Goal: Transaction & Acquisition: Purchase product/service

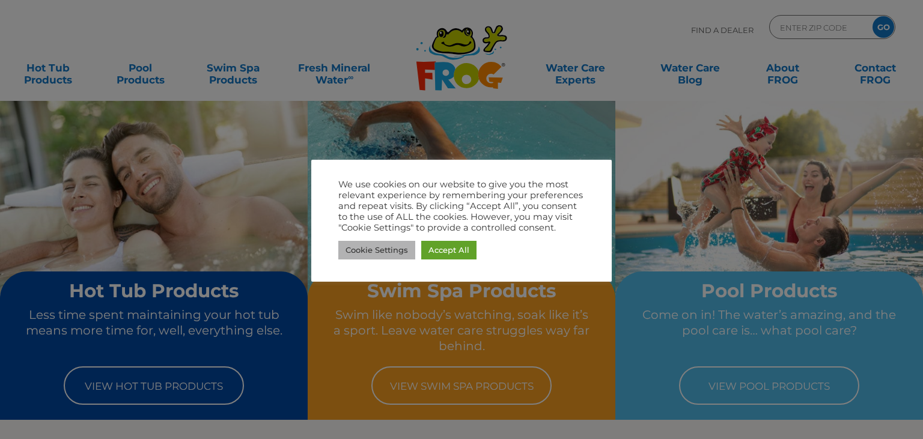
click at [398, 249] on link "Cookie Settings" at bounding box center [376, 250] width 77 height 19
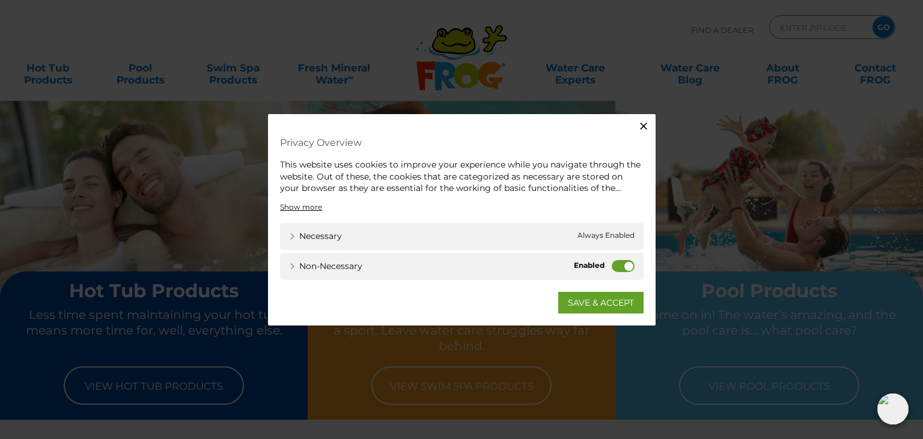
click at [609, 266] on div "Non-necessary Non-necessary" at bounding box center [462, 265] width 364 height 27
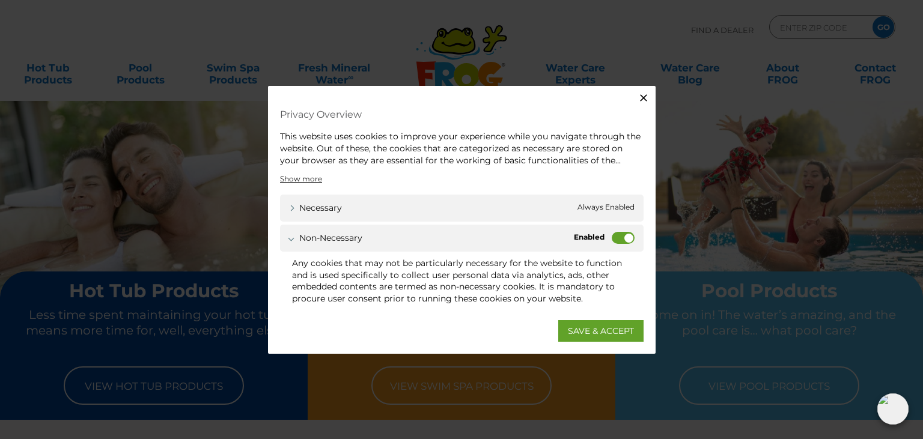
click at [619, 241] on label "Non-necessary" at bounding box center [623, 238] width 23 height 12
click at [0, 0] on input "Non-necessary" at bounding box center [0, 0] width 0 height 0
click at [574, 328] on link "SAVE & ACCEPT" at bounding box center [600, 331] width 85 height 22
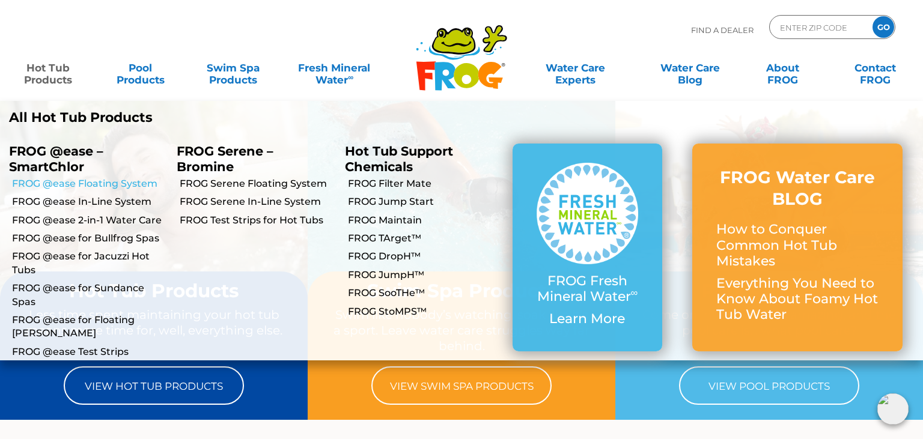
click at [58, 187] on link "FROG @ease Floating System" at bounding box center [90, 183] width 156 height 13
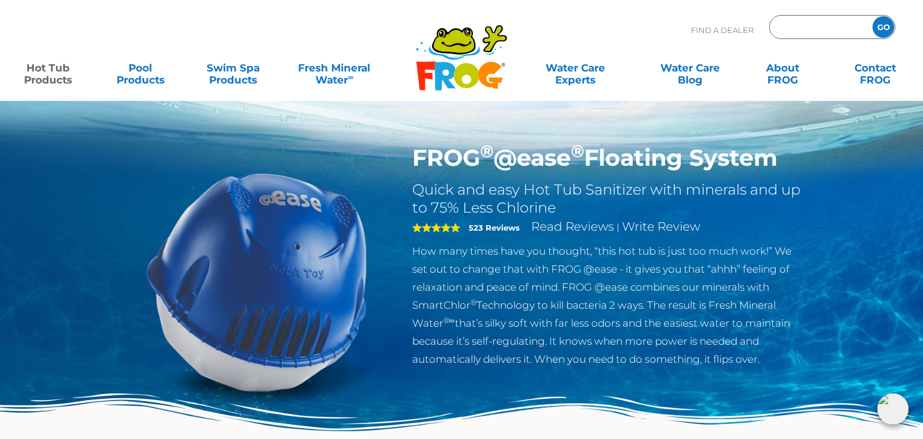
click at [805, 30] on input "Zip Code Form" at bounding box center [819, 27] width 81 height 17
type input "53217"
click at [886, 27] on input "GO" at bounding box center [883, 27] width 22 height 22
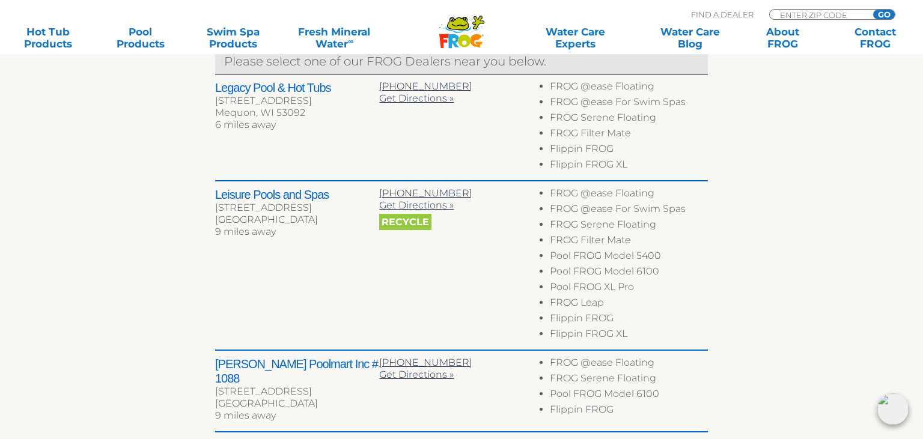
scroll to position [492, 0]
